Goal: Transaction & Acquisition: Purchase product/service

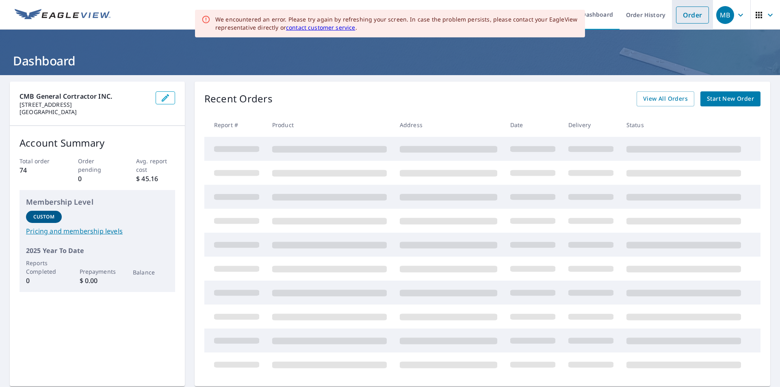
click at [677, 13] on link "Order" at bounding box center [692, 15] width 33 height 17
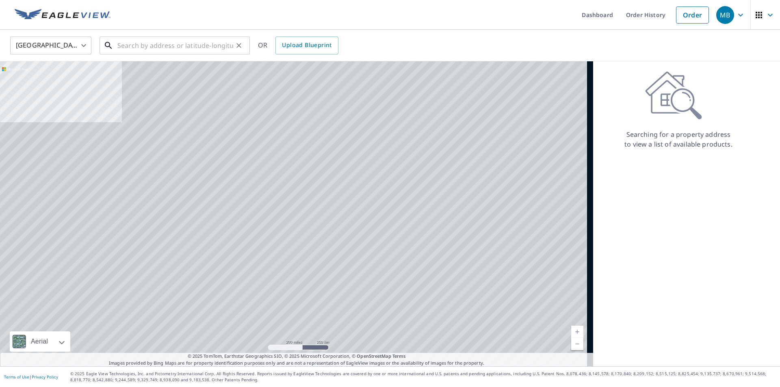
click at [208, 45] on input "text" at bounding box center [175, 45] width 116 height 23
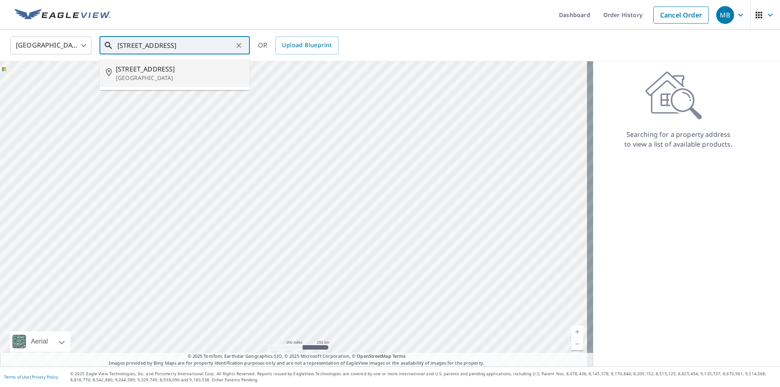
click at [181, 75] on p "[GEOGRAPHIC_DATA]" at bounding box center [180, 78] width 128 height 8
type input "[STREET_ADDRESS]"
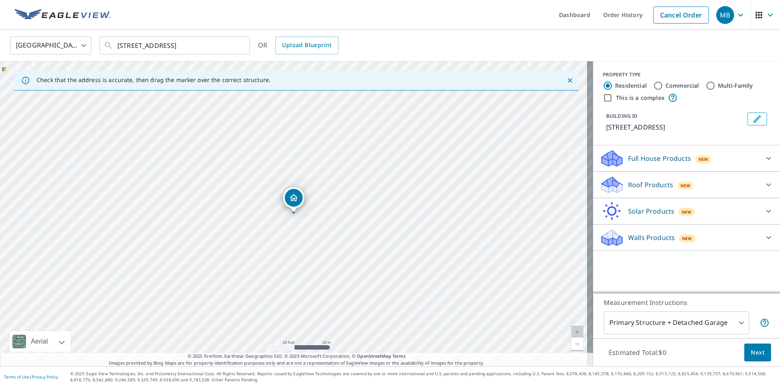
click at [643, 187] on p "Roof Products" at bounding box center [650, 185] width 45 height 10
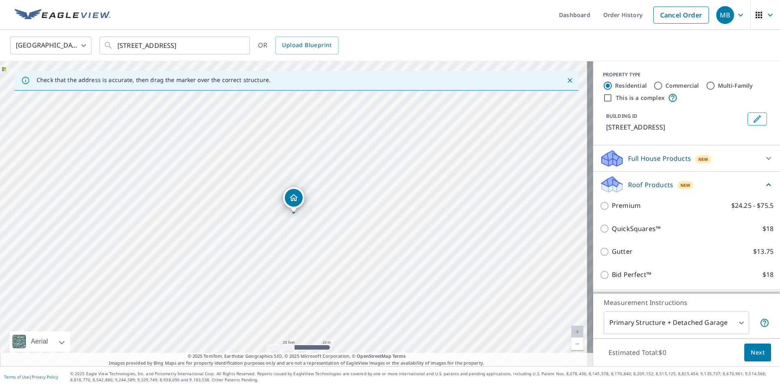
scroll to position [41, 0]
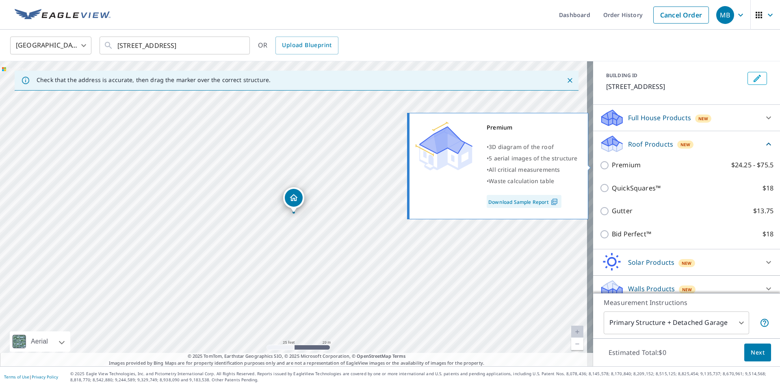
click at [633, 164] on p "Premium" at bounding box center [626, 165] width 29 height 10
click at [612, 164] on input "Premium $24.25 - $75.5" at bounding box center [606, 166] width 12 height 10
checkbox input "true"
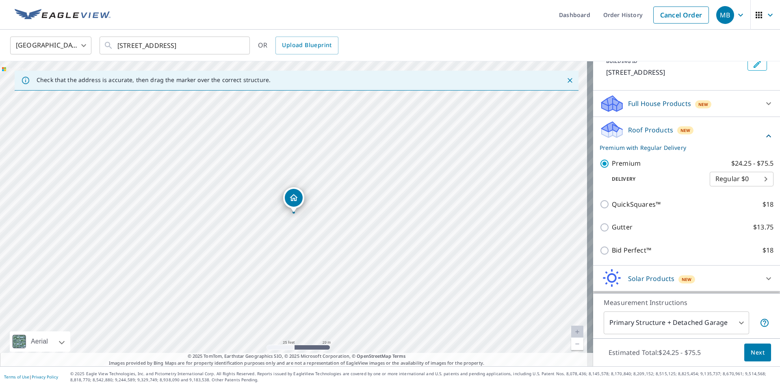
scroll to position [80, 0]
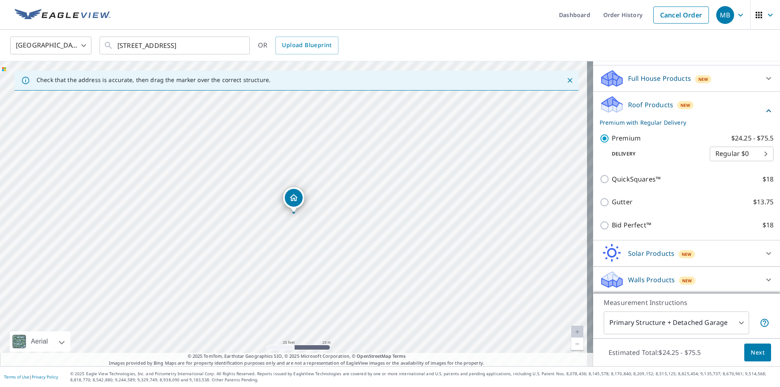
click at [751, 348] on span "Next" at bounding box center [758, 353] width 14 height 10
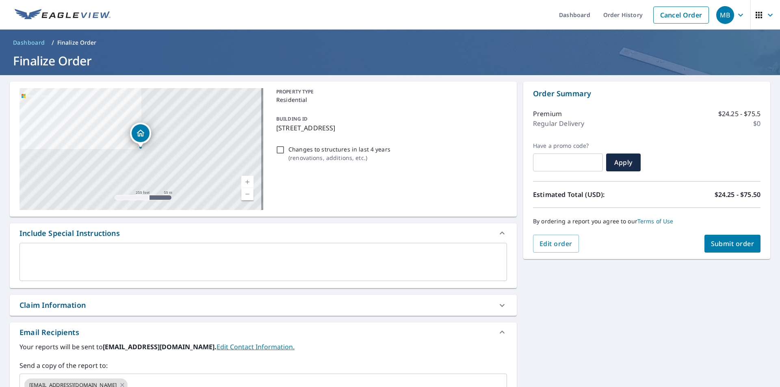
click at [724, 241] on span "Submit order" at bounding box center [732, 243] width 43 height 9
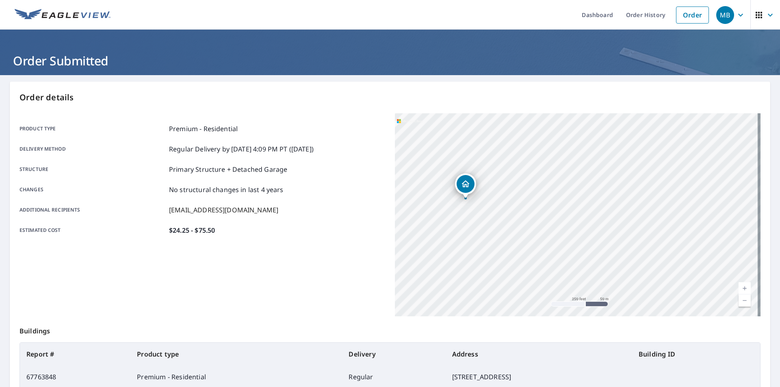
drag, startPoint x: 422, startPoint y: 180, endPoint x: 571, endPoint y: 202, distance: 150.8
click at [571, 202] on div "[STREET_ADDRESS]" at bounding box center [578, 214] width 366 height 203
drag, startPoint x: 426, startPoint y: 193, endPoint x: 463, endPoint y: 228, distance: 50.9
click at [463, 228] on div "[STREET_ADDRESS]" at bounding box center [578, 214] width 366 height 203
drag, startPoint x: 508, startPoint y: 232, endPoint x: 556, endPoint y: 189, distance: 65.1
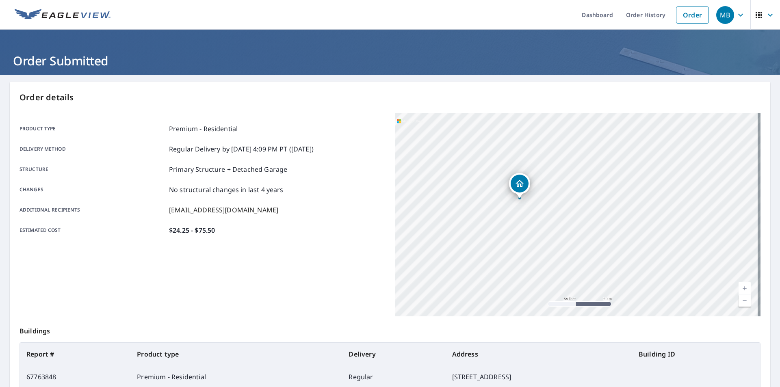
click at [556, 189] on div "[STREET_ADDRESS]" at bounding box center [578, 214] width 366 height 203
